Goal: Task Accomplishment & Management: Use online tool/utility

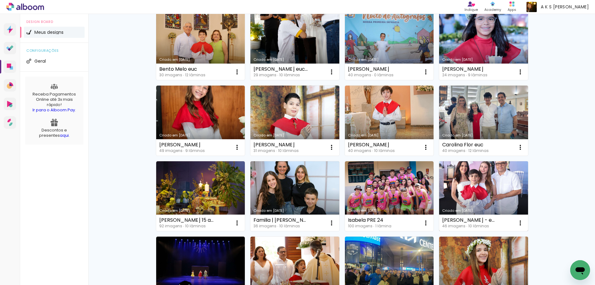
scroll to position [155, 0]
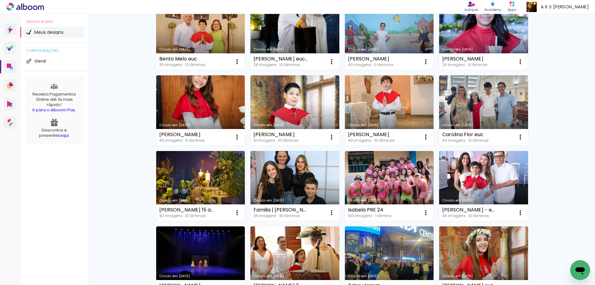
click at [192, 161] on link "Criado em [DATE]" at bounding box center [200, 186] width 89 height 70
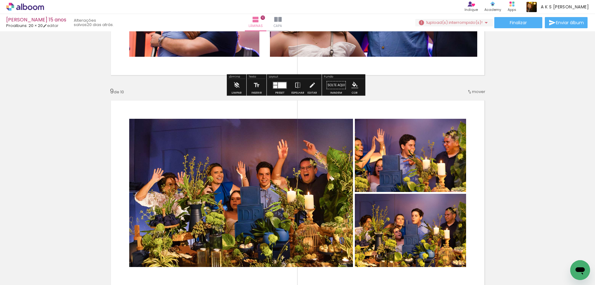
scroll to position [1673, 0]
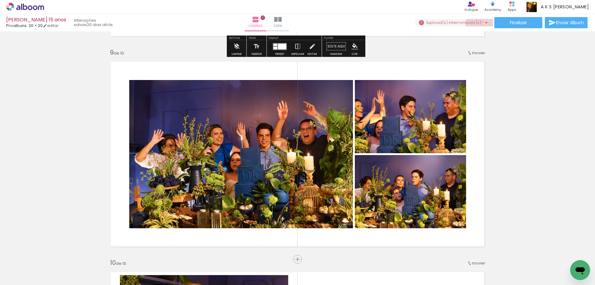
click at [482, 24] on iron-icon at bounding box center [485, 22] width 7 height 7
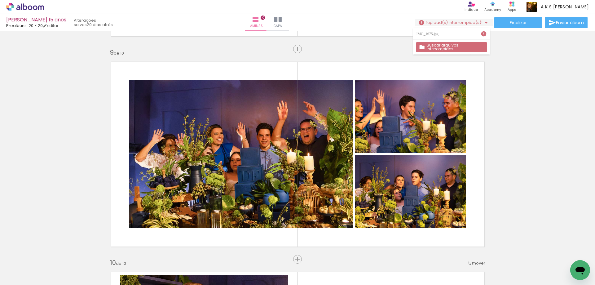
click at [0, 0] on slot "Buscar arquivos interrompidos" at bounding box center [0, 0] width 0 height 0
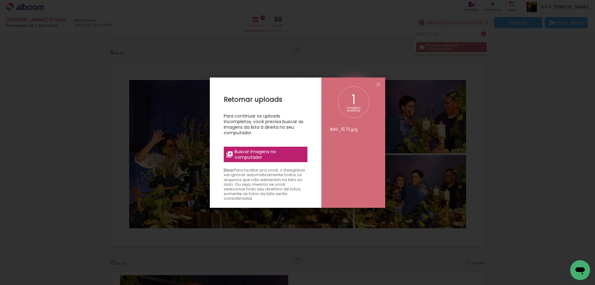
click at [278, 153] on span "Buscar imagens no computador" at bounding box center [269, 154] width 69 height 11
click at [0, 0] on input "file" at bounding box center [0, 0] width 0 height 0
click at [377, 84] on iron-icon at bounding box center [378, 84] width 7 height 7
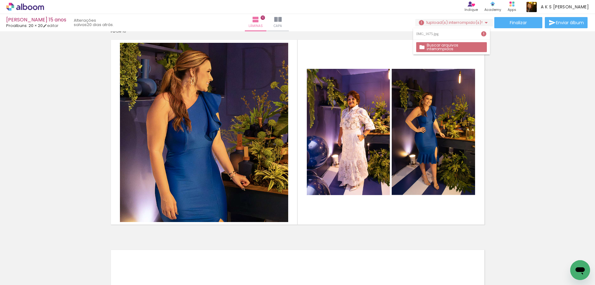
scroll to position [1890, 0]
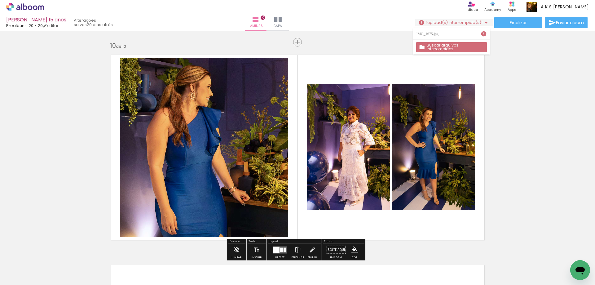
scroll to position [425, 0]
